Goal: Information Seeking & Learning: Learn about a topic

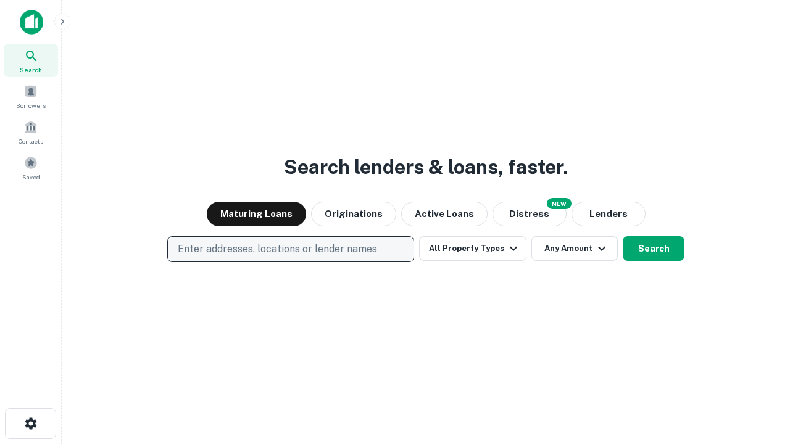
click at [290, 249] on p "Enter addresses, locations or lender names" at bounding box center [277, 249] width 199 height 15
type input "**********"
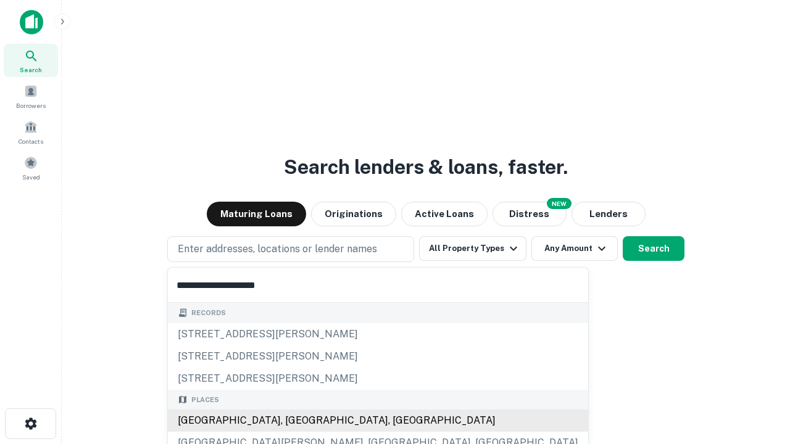
click at [295, 421] on div "[GEOGRAPHIC_DATA], [GEOGRAPHIC_DATA], [GEOGRAPHIC_DATA]" at bounding box center [378, 421] width 420 height 22
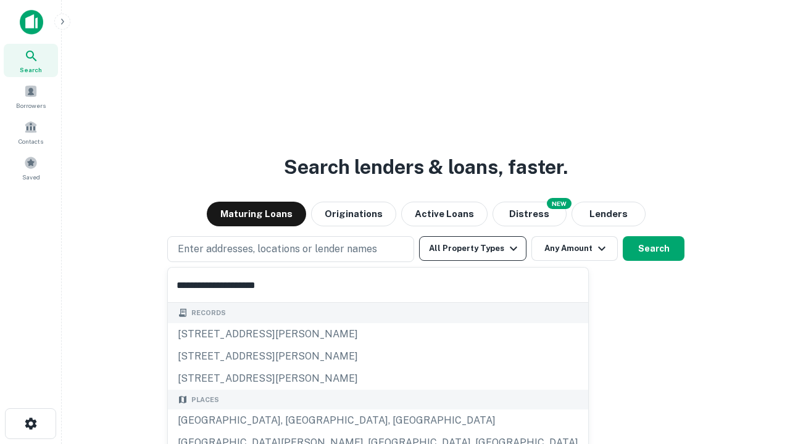
click at [473, 249] on button "All Property Types" at bounding box center [472, 248] width 107 height 25
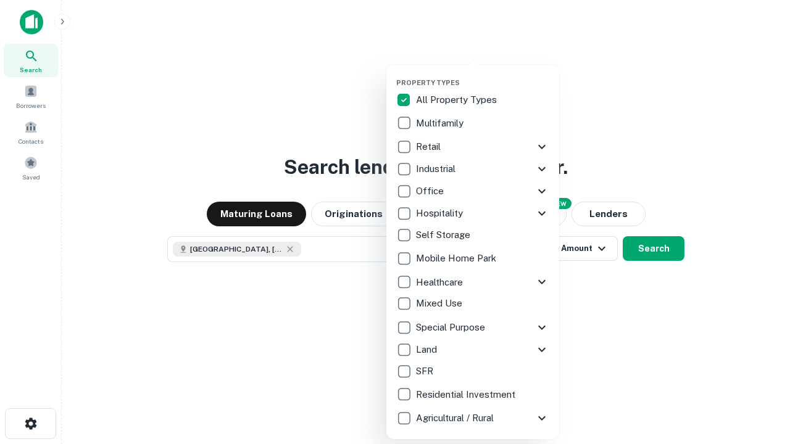
click at [482, 75] on button "button" at bounding box center [482, 75] width 173 height 1
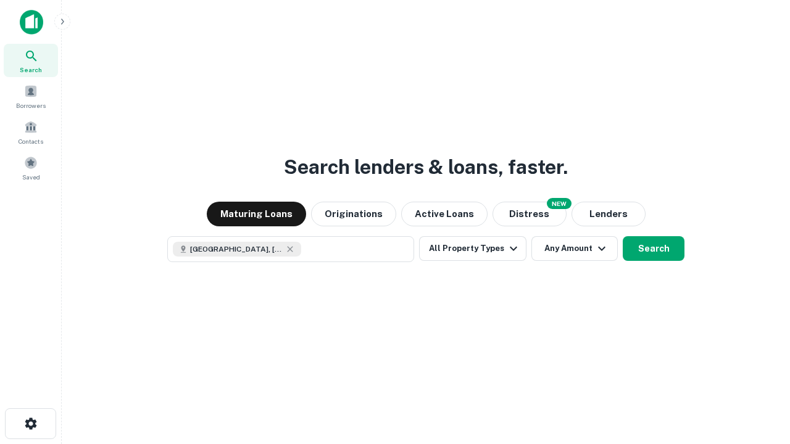
scroll to position [20, 0]
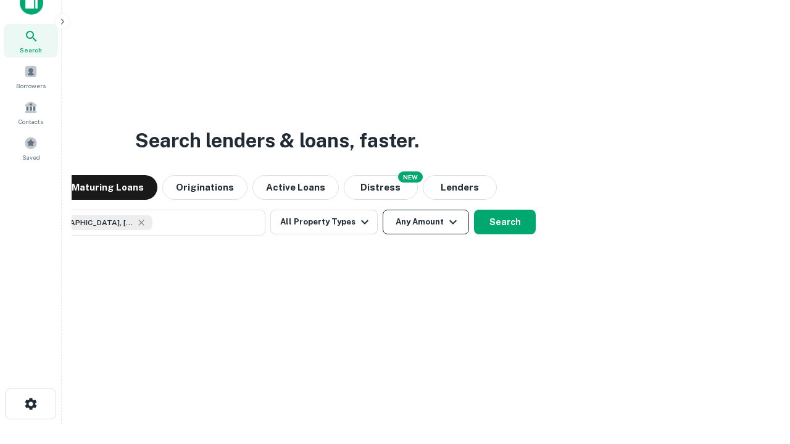
click at [382, 210] on button "Any Amount" at bounding box center [425, 222] width 86 height 25
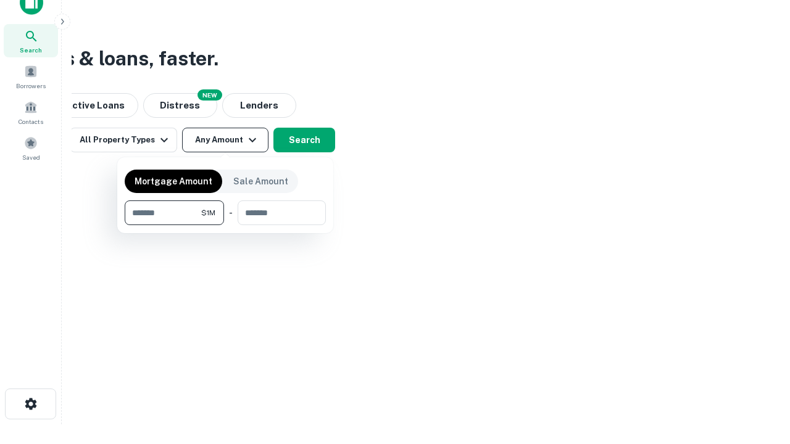
type input "*******"
click at [225, 225] on button "button" at bounding box center [225, 225] width 201 height 1
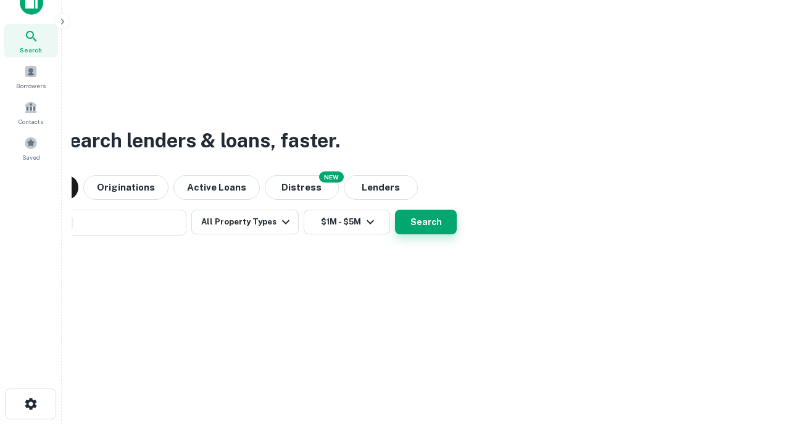
click at [395, 210] on button "Search" at bounding box center [426, 222] width 62 height 25
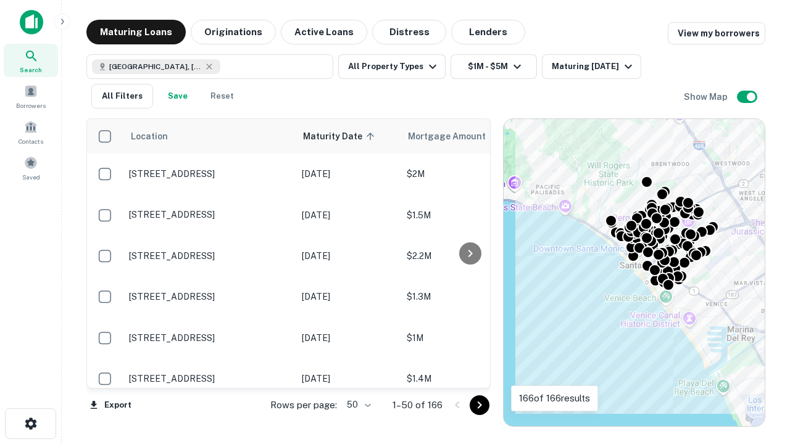
click at [357, 405] on body "Search Borrowers Contacts Saved Maturing Loans Originations Active Loans Distre…" at bounding box center [395, 222] width 790 height 444
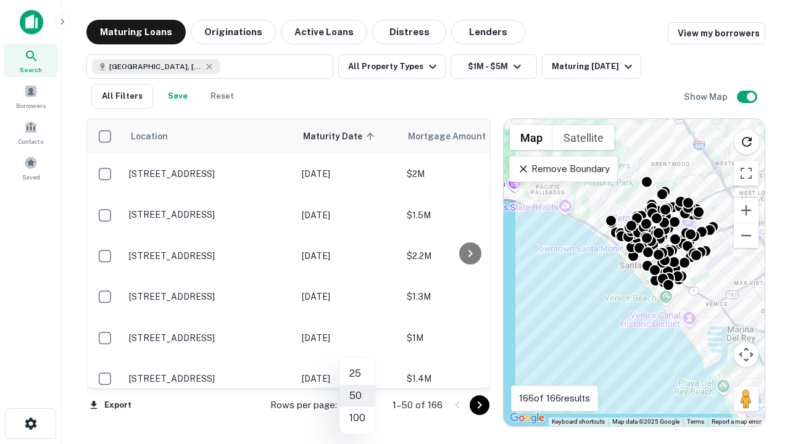
click at [357, 374] on li "25" at bounding box center [357, 374] width 36 height 22
